Goal: Task Accomplishment & Management: Use online tool/utility

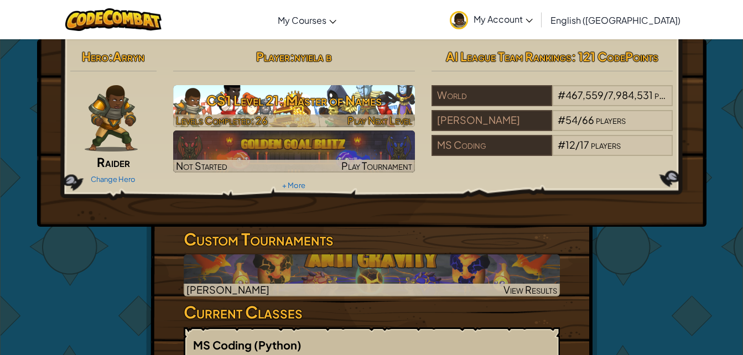
click at [391, 113] on h3 "CS1 Level 21: Master of Names" at bounding box center [294, 100] width 242 height 25
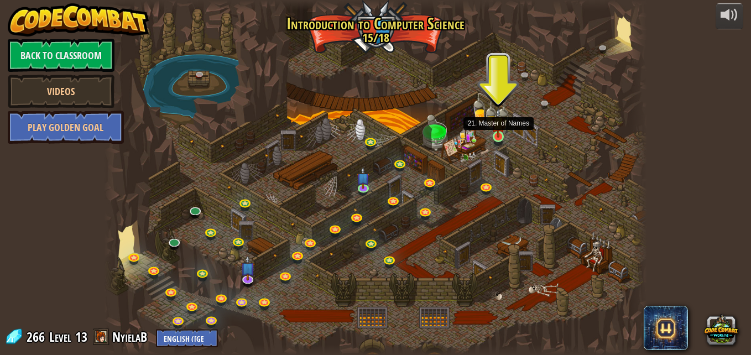
click at [498, 130] on img at bounding box center [498, 122] width 13 height 29
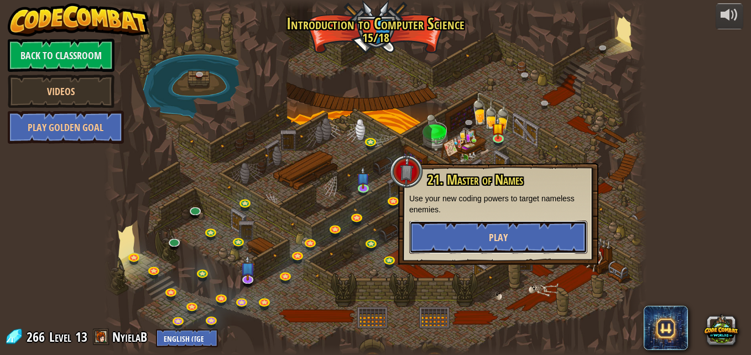
click at [568, 230] on button "Play" at bounding box center [498, 237] width 178 height 33
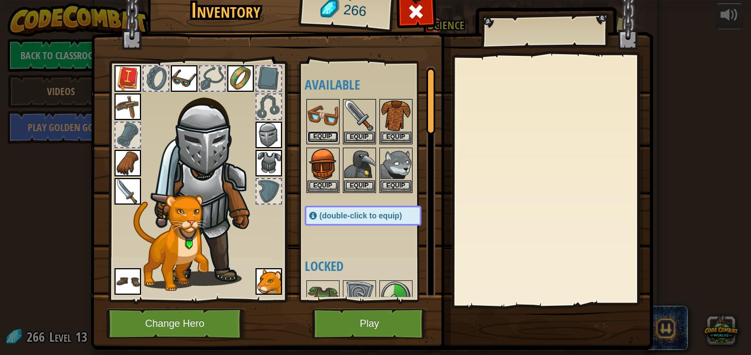
click at [319, 139] on button "Equip" at bounding box center [323, 137] width 31 height 12
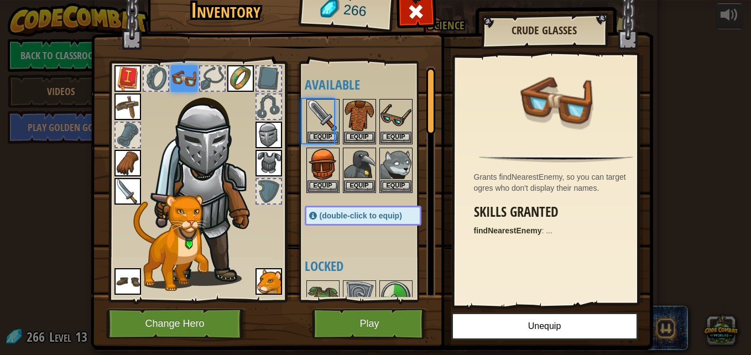
click at [319, 1] on body "powered by Back to Classroom Videos Play Golden Goal 25. Kithgard Gates (Locked…" at bounding box center [375, 0] width 751 height 1
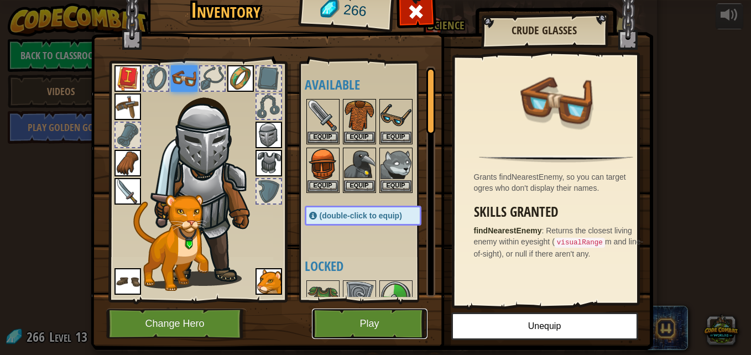
click at [390, 315] on button "Play" at bounding box center [370, 324] width 116 height 30
drag, startPoint x: 390, startPoint y: 315, endPoint x: 392, endPoint y: 356, distance: 41.0
click at [392, 1] on html "powered by Back to Classroom Videos Play Golden Goal 25. Kithgard Gates (Locked…" at bounding box center [375, 0] width 751 height 1
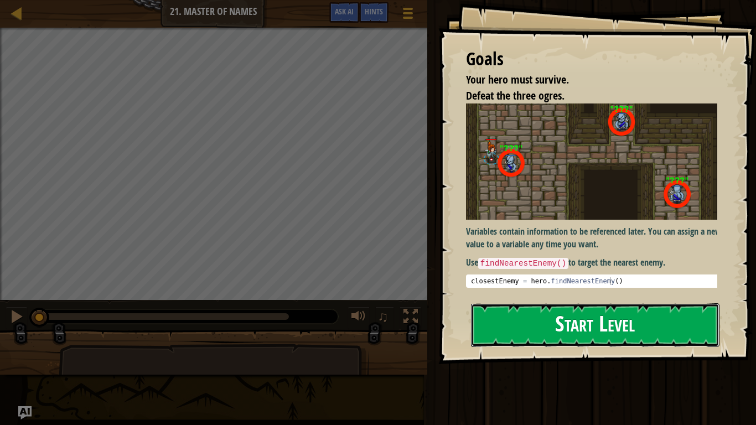
click at [656, 307] on button "Start Level" at bounding box center [595, 325] width 248 height 44
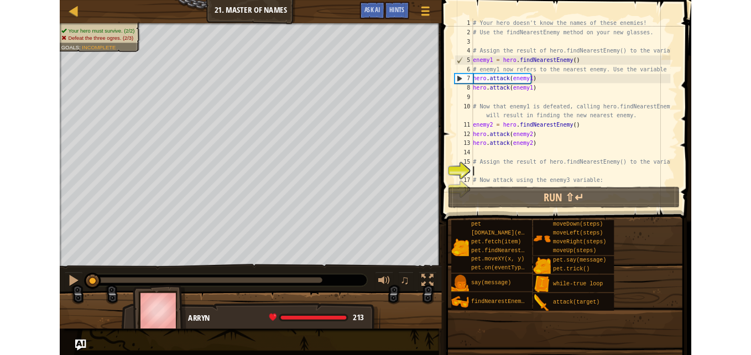
scroll to position [11, 0]
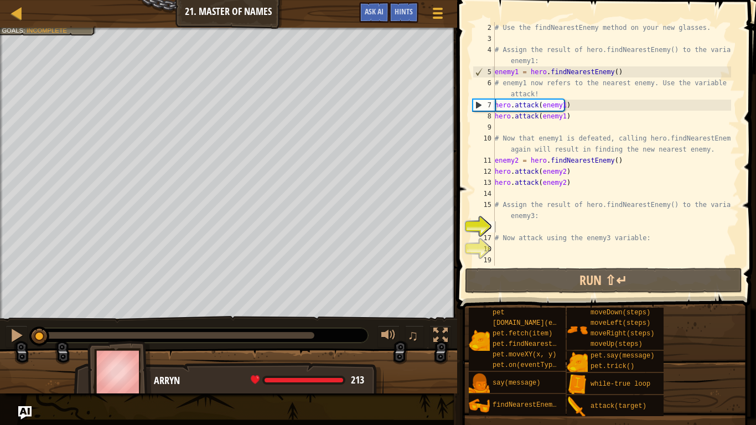
click at [11, 22] on div "Map Introduction to Computer Science 21. Master of Names Game Menu Done Hints A…" at bounding box center [228, 14] width 457 height 28
click at [14, 17] on div at bounding box center [17, 13] width 14 height 14
